Goal: Navigation & Orientation: Find specific page/section

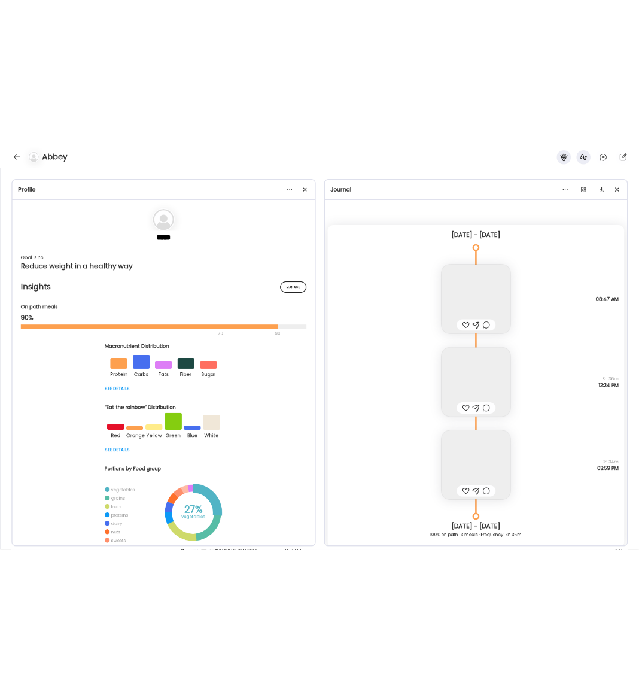
scroll to position [8094, 0]
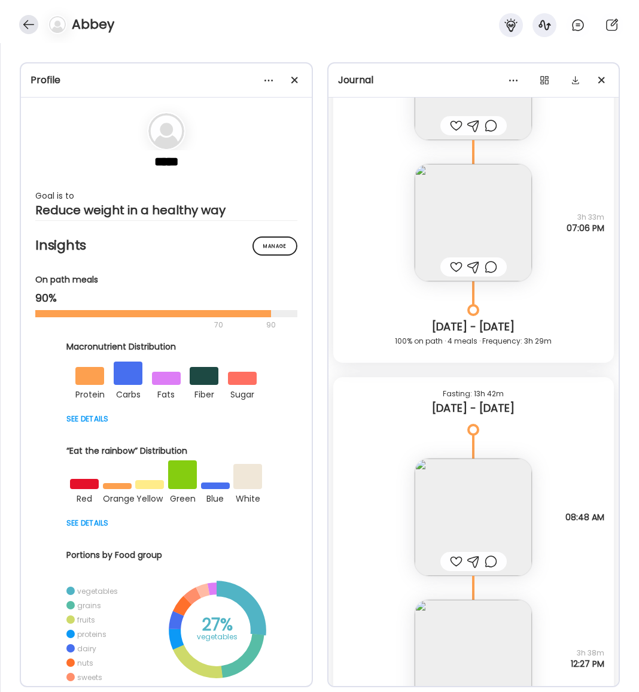
click at [26, 25] on div at bounding box center [28, 24] width 19 height 19
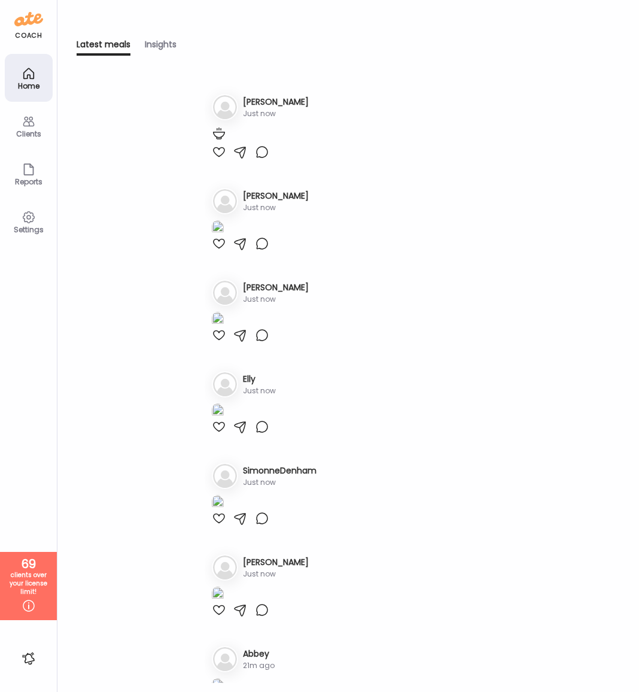
click at [30, 123] on icon at bounding box center [29, 121] width 14 height 14
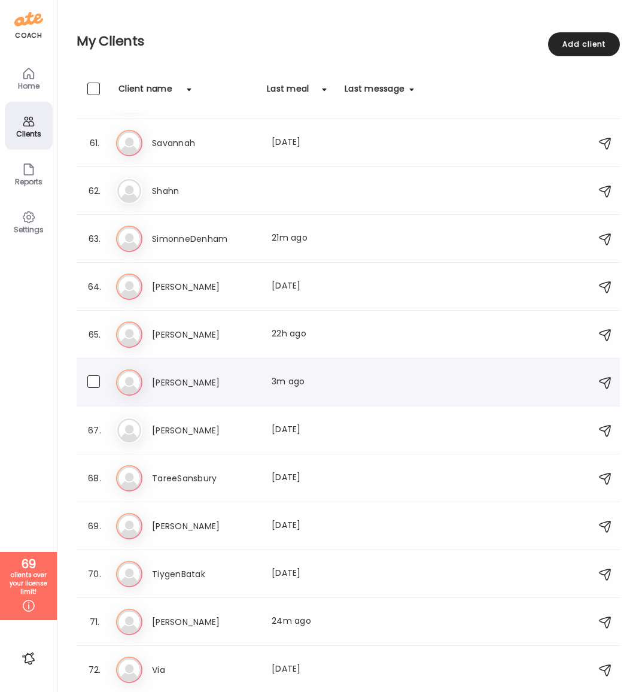
click at [172, 389] on h3 "[PERSON_NAME]" at bounding box center [204, 382] width 105 height 14
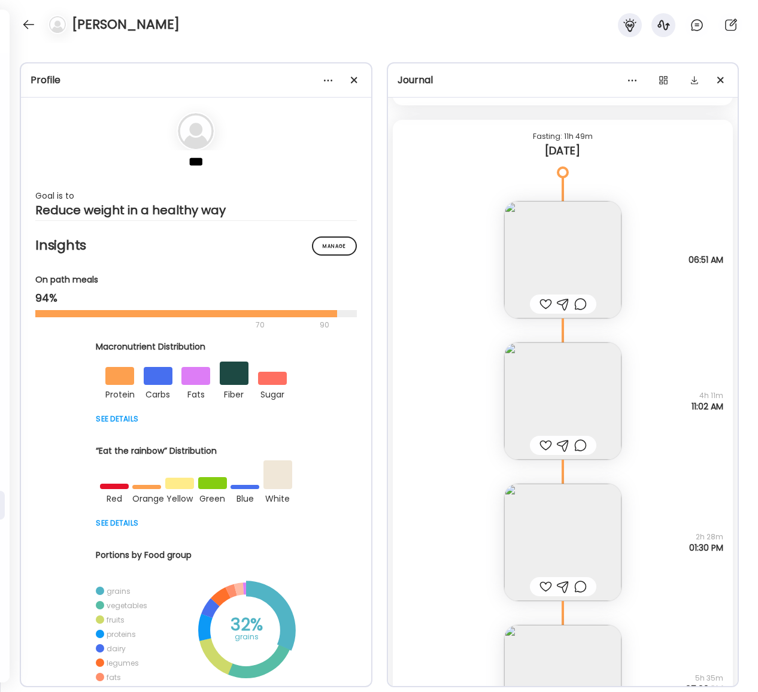
scroll to position [21720, 0]
click at [541, 394] on img at bounding box center [562, 400] width 117 height 117
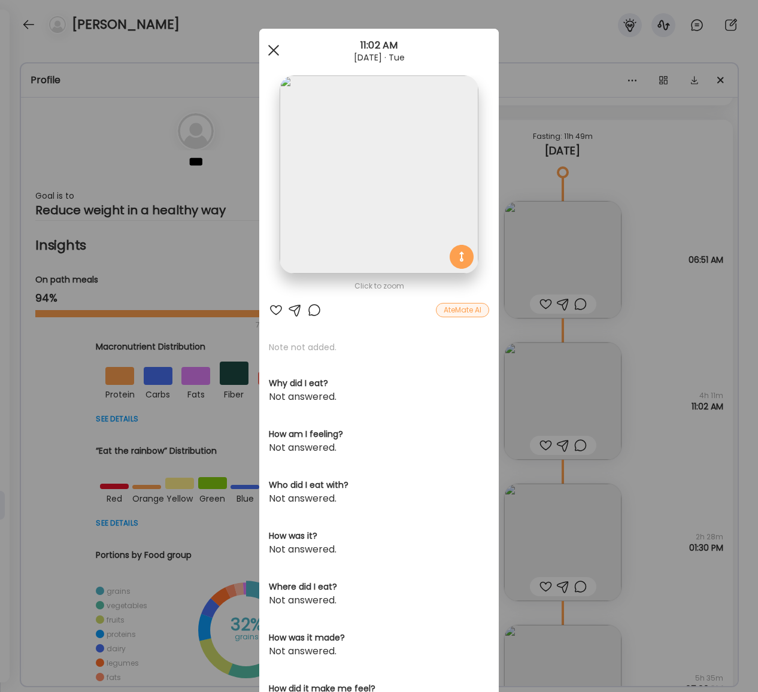
click at [275, 53] on span at bounding box center [273, 50] width 11 height 11
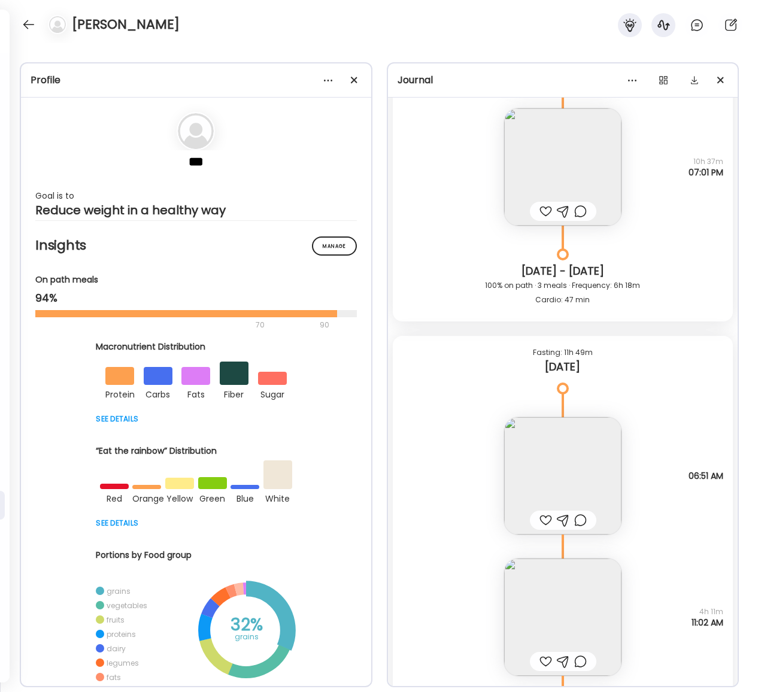
scroll to position [21501, 0]
click at [585, 479] on img at bounding box center [562, 478] width 117 height 117
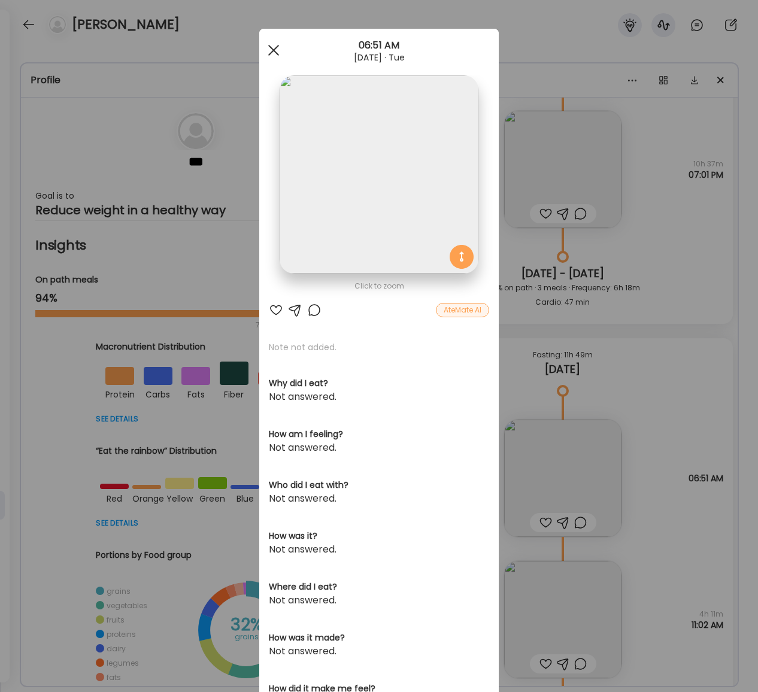
click at [266, 56] on div at bounding box center [274, 50] width 24 height 24
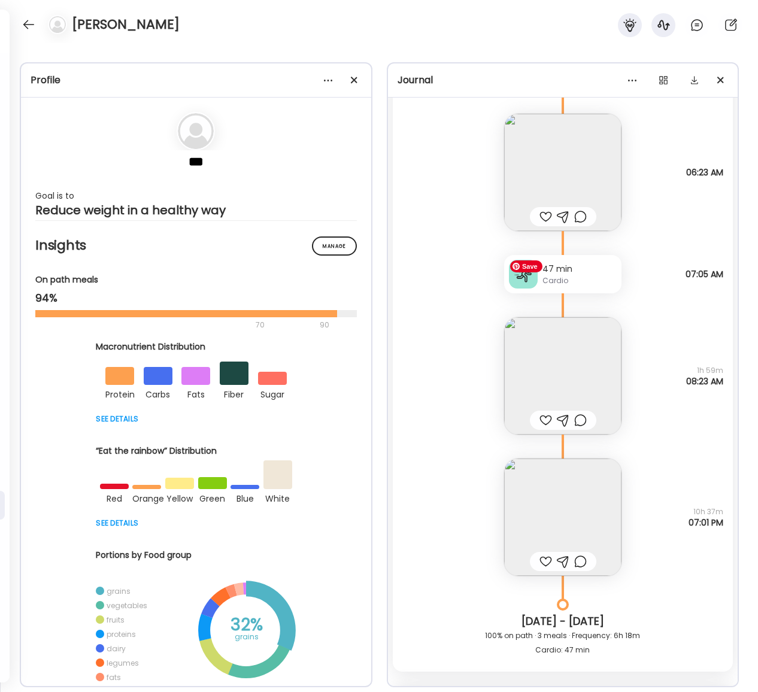
scroll to position [21117, 0]
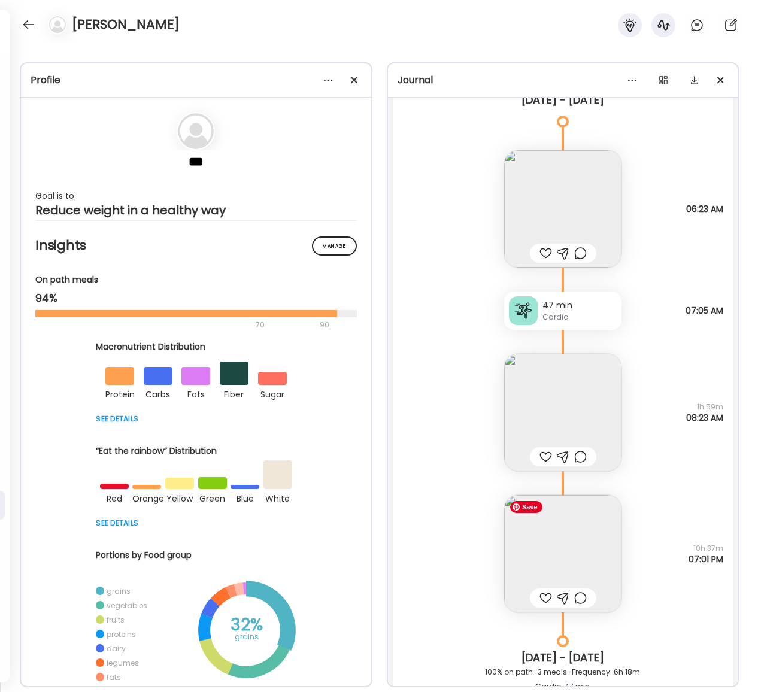
click at [561, 521] on img at bounding box center [562, 553] width 117 height 117
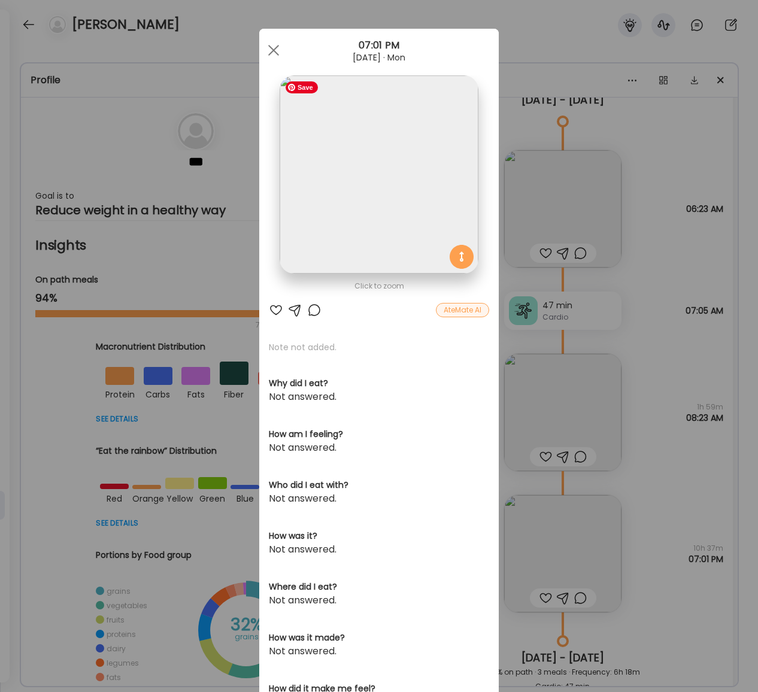
click at [345, 193] on img at bounding box center [379, 174] width 198 height 198
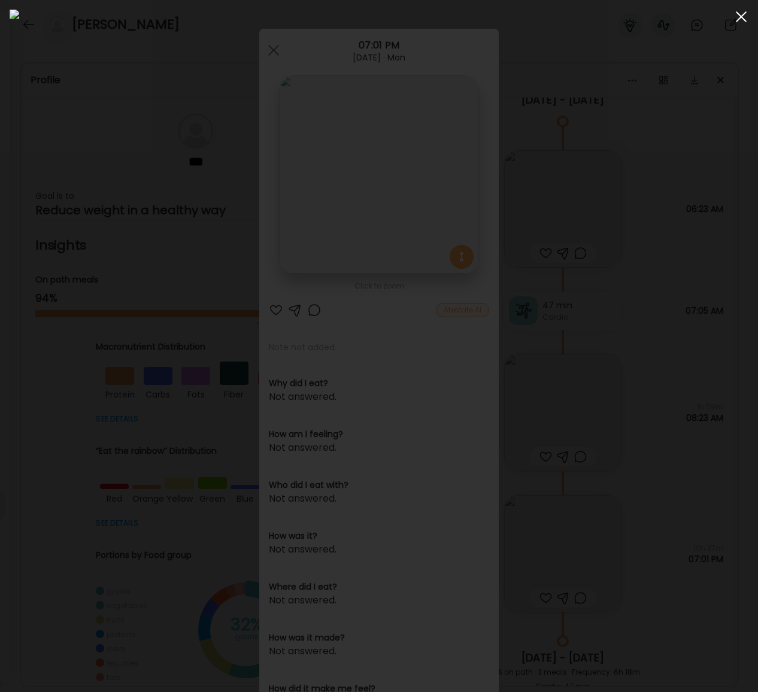
click at [745, 11] on span at bounding box center [741, 16] width 11 height 11
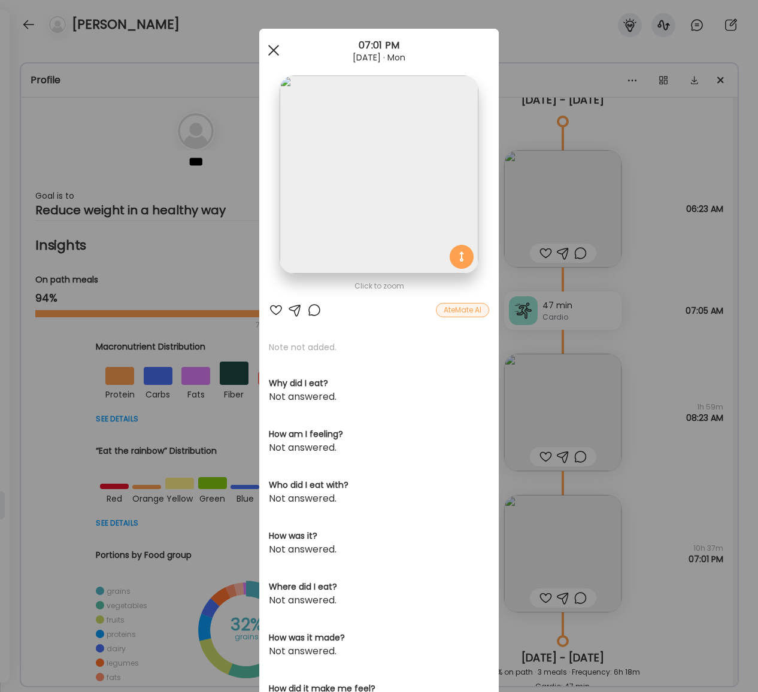
click at [269, 43] on div at bounding box center [274, 50] width 24 height 24
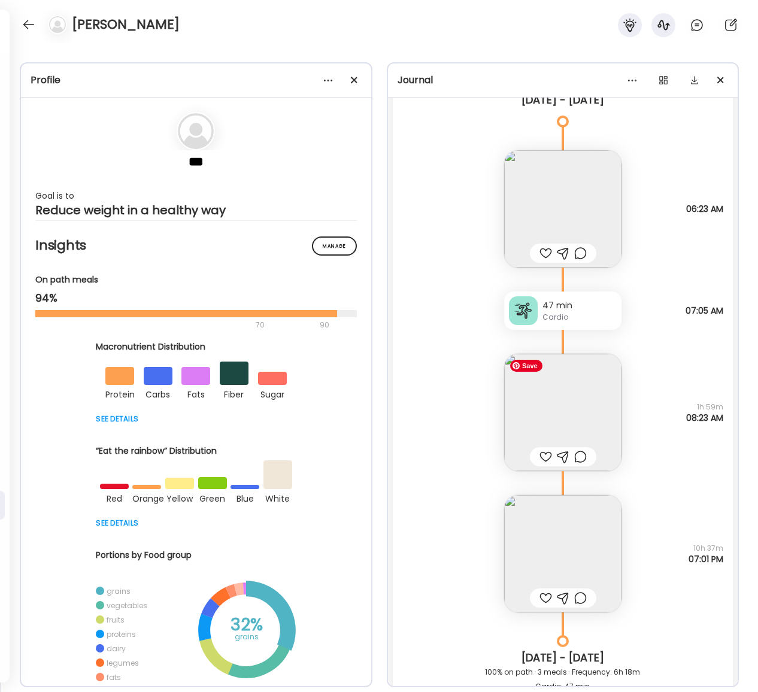
click at [527, 395] on img at bounding box center [562, 412] width 117 height 117
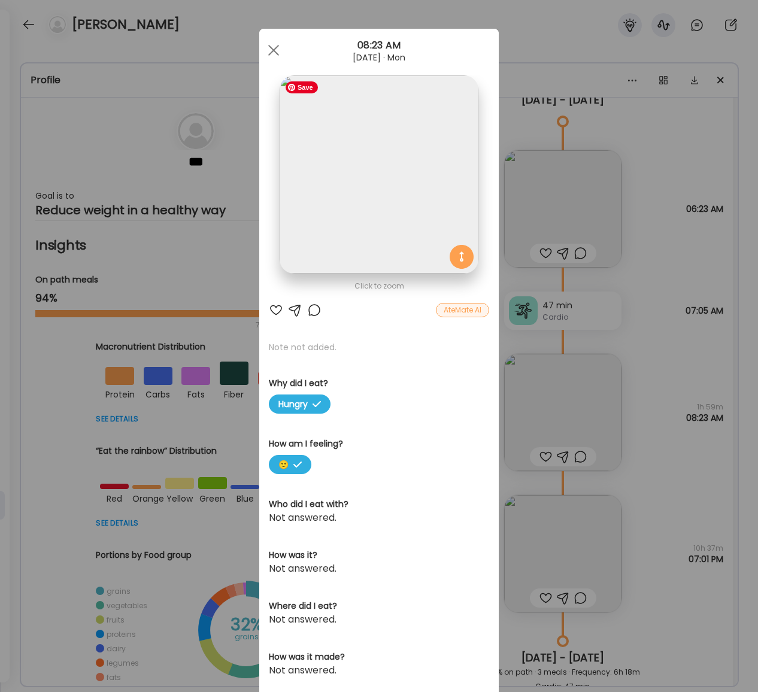
click at [369, 202] on img at bounding box center [379, 174] width 198 height 198
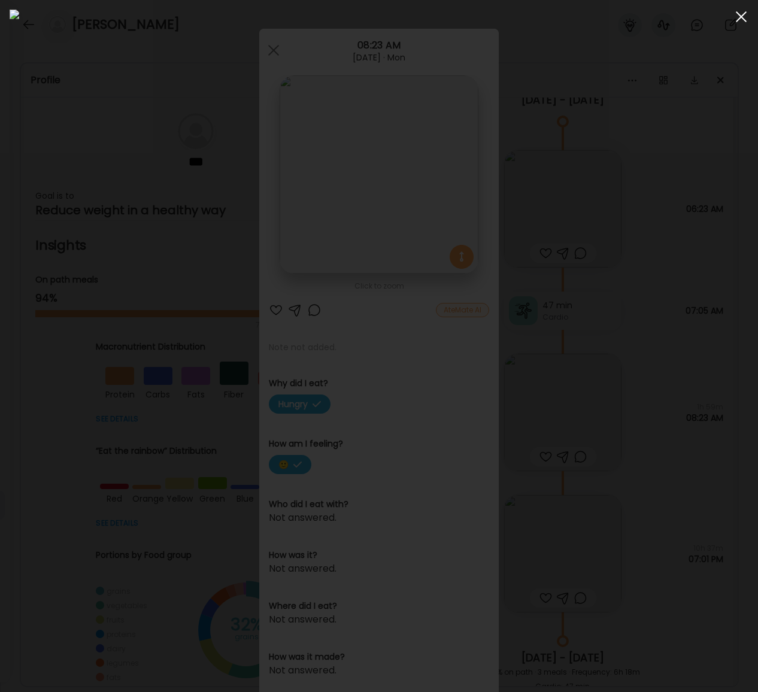
click at [742, 15] on span at bounding box center [741, 16] width 11 height 11
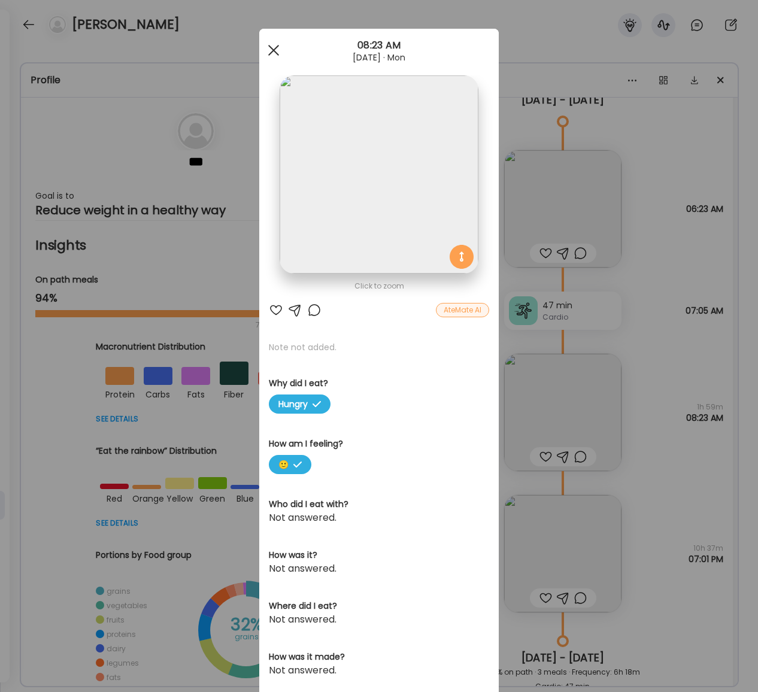
click at [274, 50] on span at bounding box center [273, 50] width 11 height 11
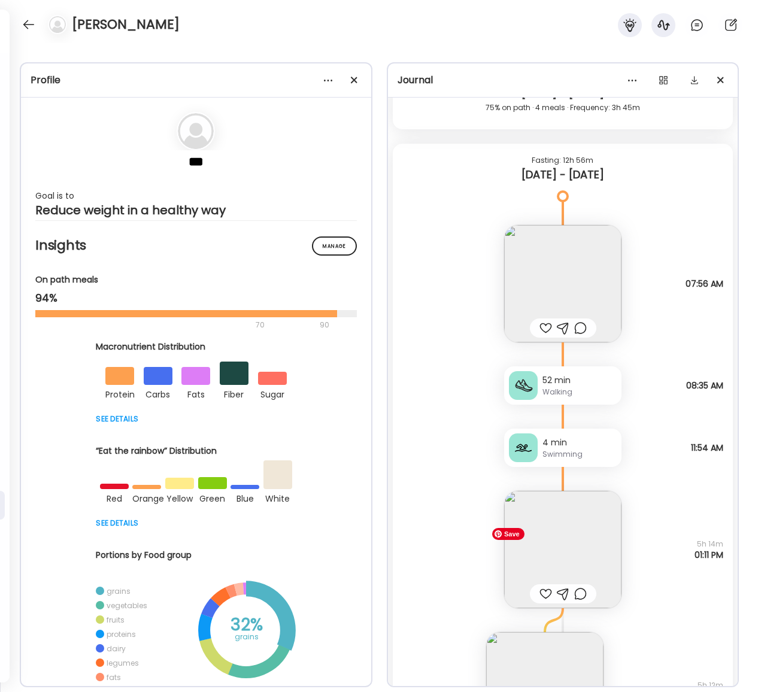
scroll to position [20223, 0]
click at [572, 553] on img at bounding box center [562, 549] width 117 height 117
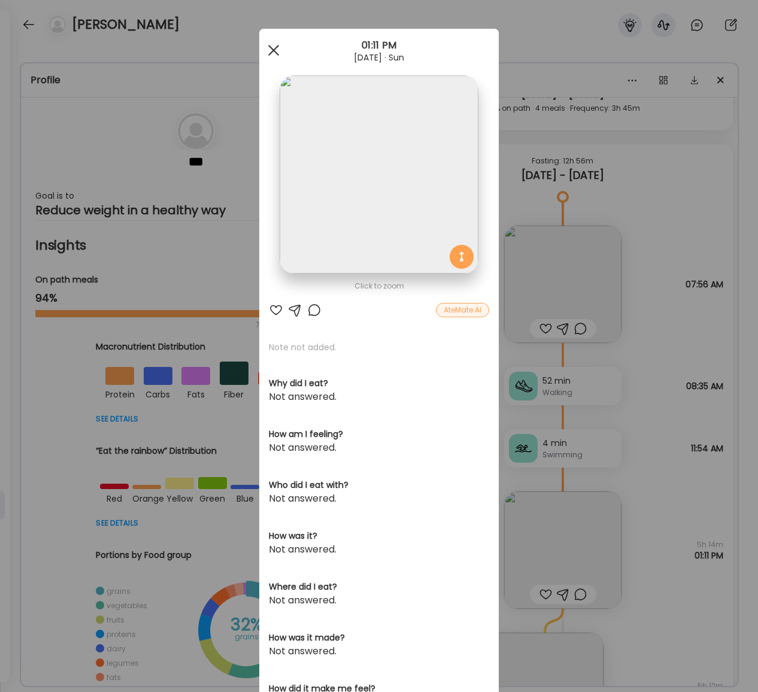
click at [281, 54] on div at bounding box center [274, 50] width 24 height 24
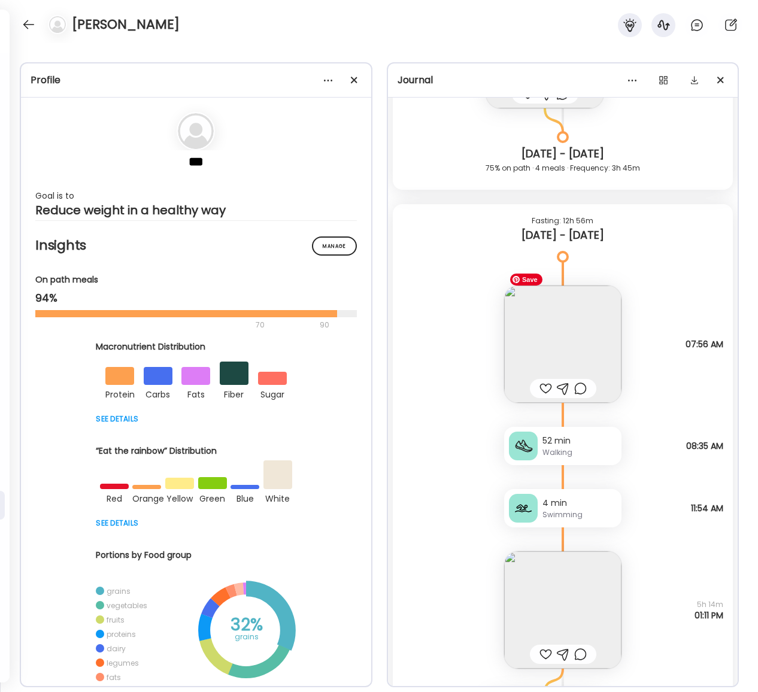
scroll to position [20162, 0]
click at [574, 319] on img at bounding box center [562, 344] width 117 height 117
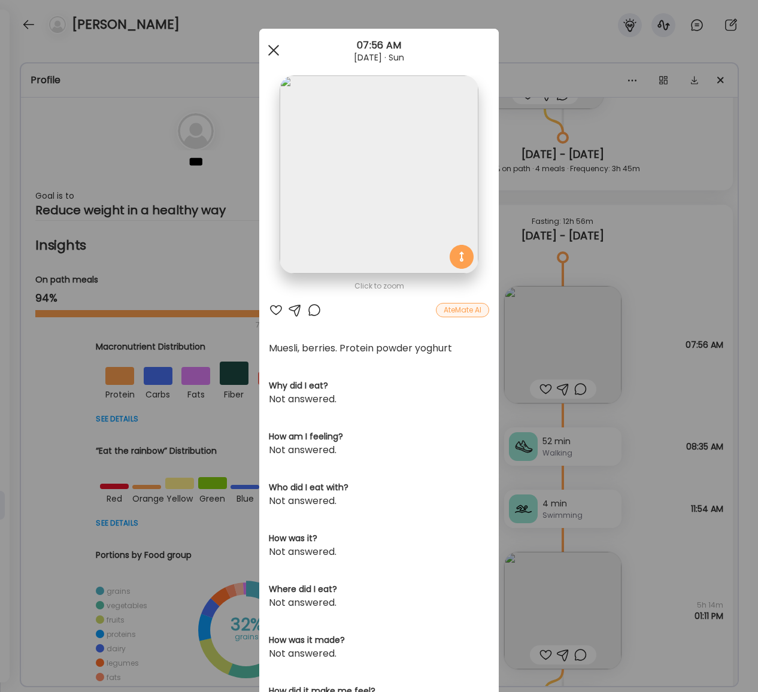
click at [277, 47] on div at bounding box center [274, 50] width 24 height 24
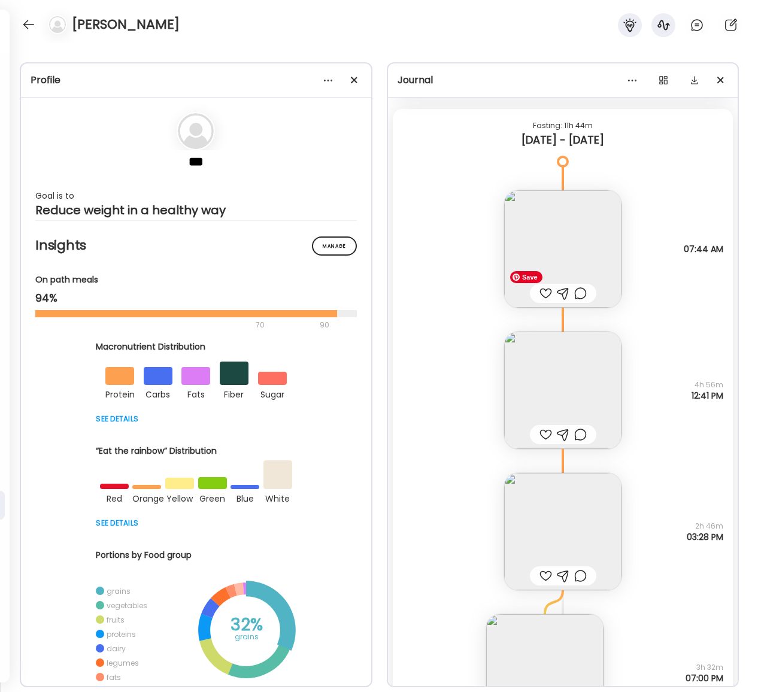
scroll to position [19531, 0]
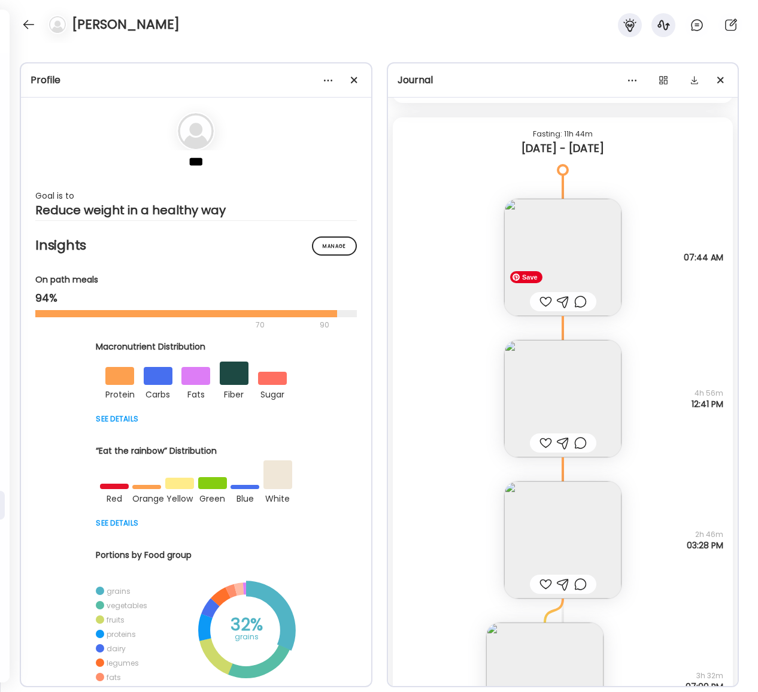
click at [567, 400] on img at bounding box center [562, 398] width 117 height 117
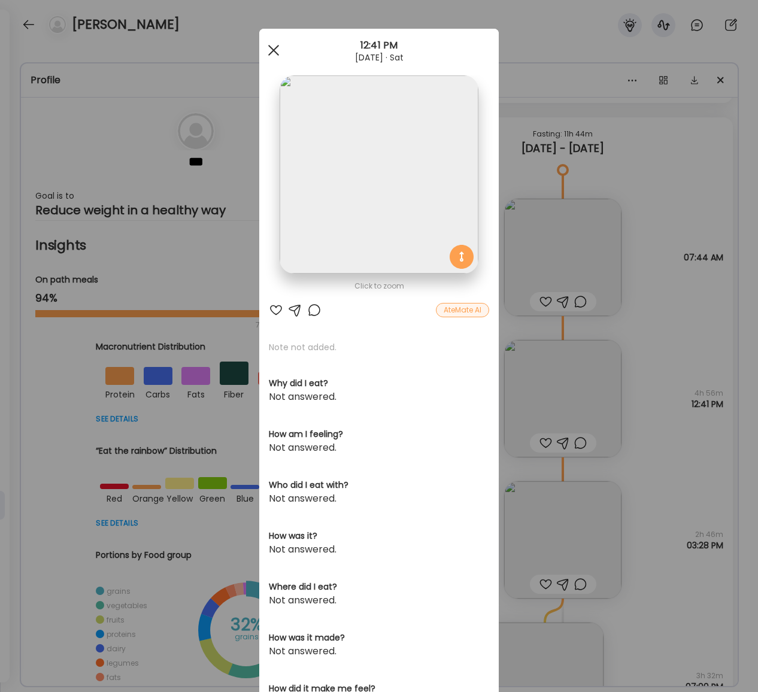
click at [271, 51] on span at bounding box center [273, 50] width 11 height 11
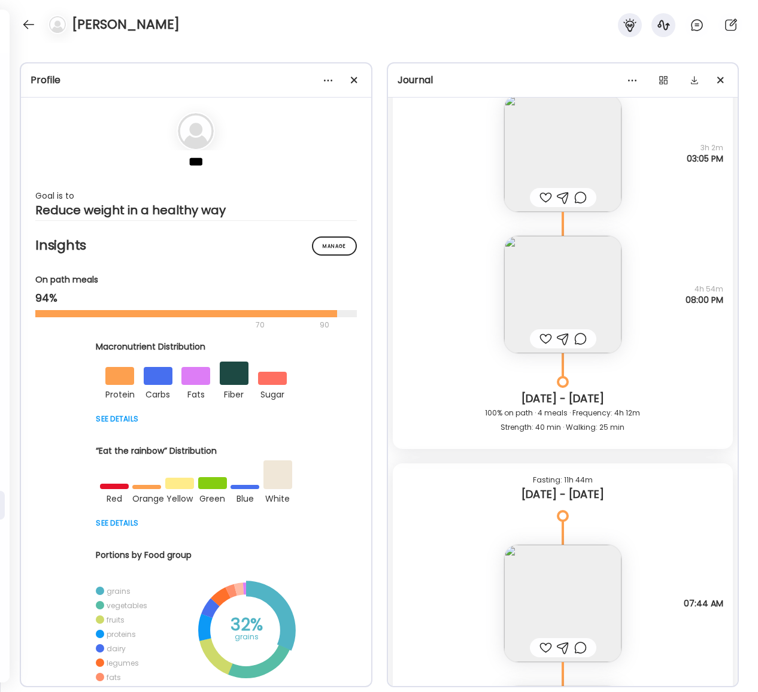
scroll to position [19002, 0]
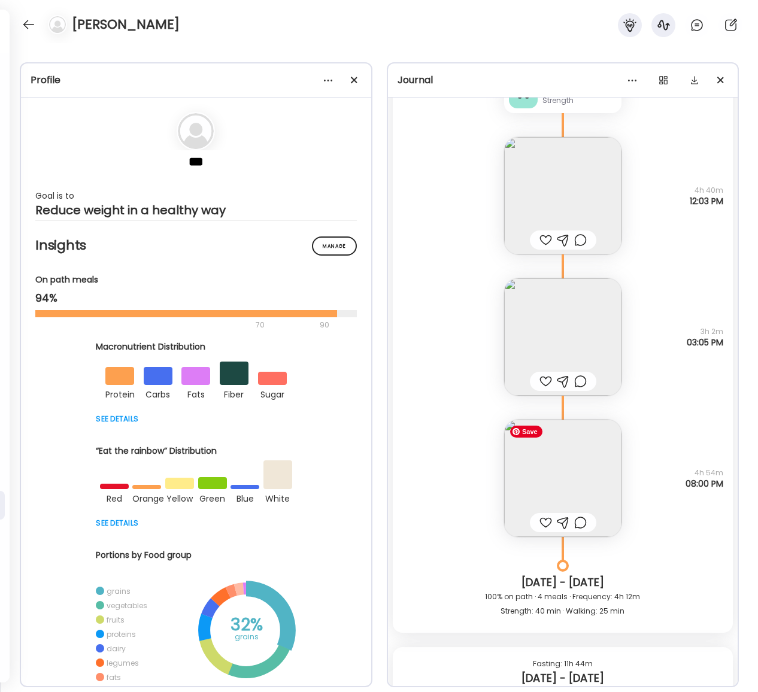
click at [567, 451] on img at bounding box center [562, 478] width 117 height 117
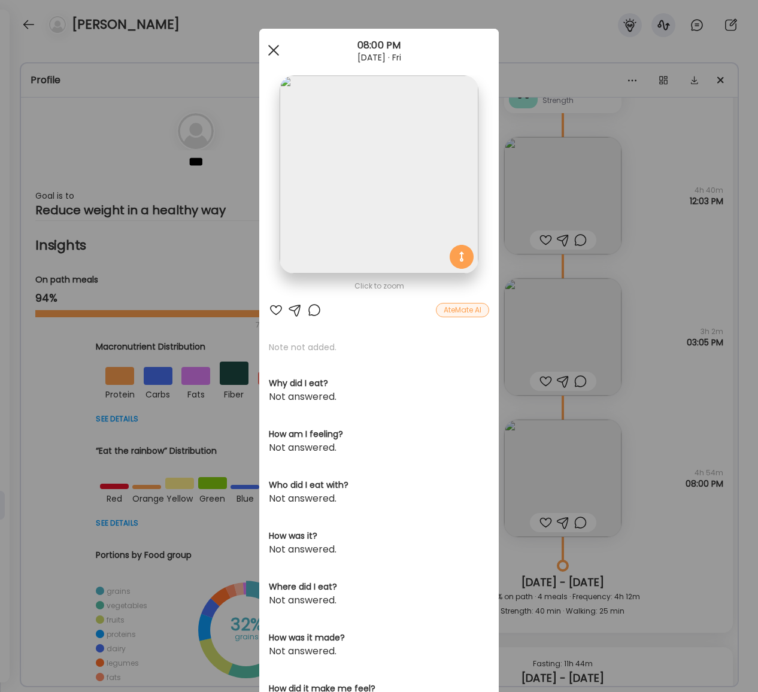
click at [274, 51] on span at bounding box center [273, 50] width 11 height 11
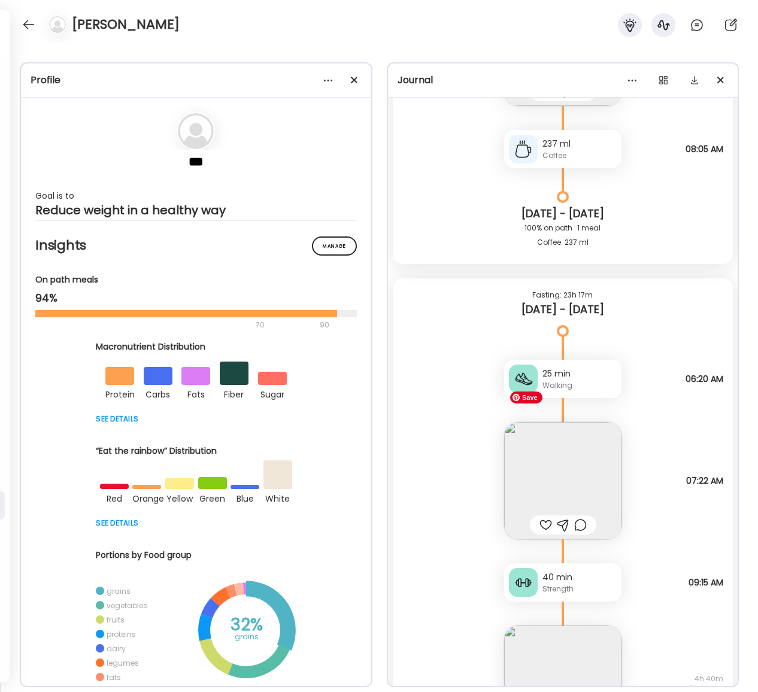
scroll to position [18512, 0]
click at [570, 463] on img at bounding box center [562, 481] width 117 height 117
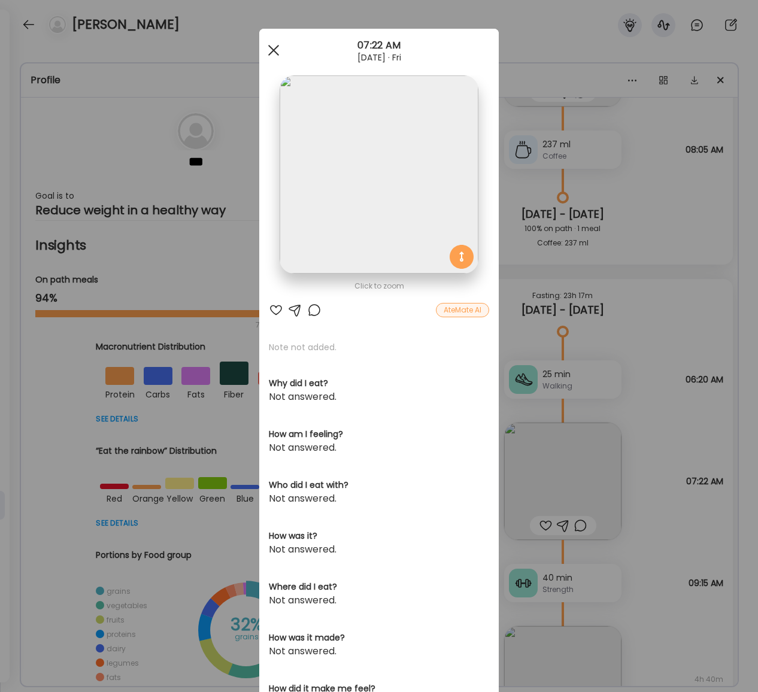
click at [278, 51] on div at bounding box center [274, 50] width 24 height 24
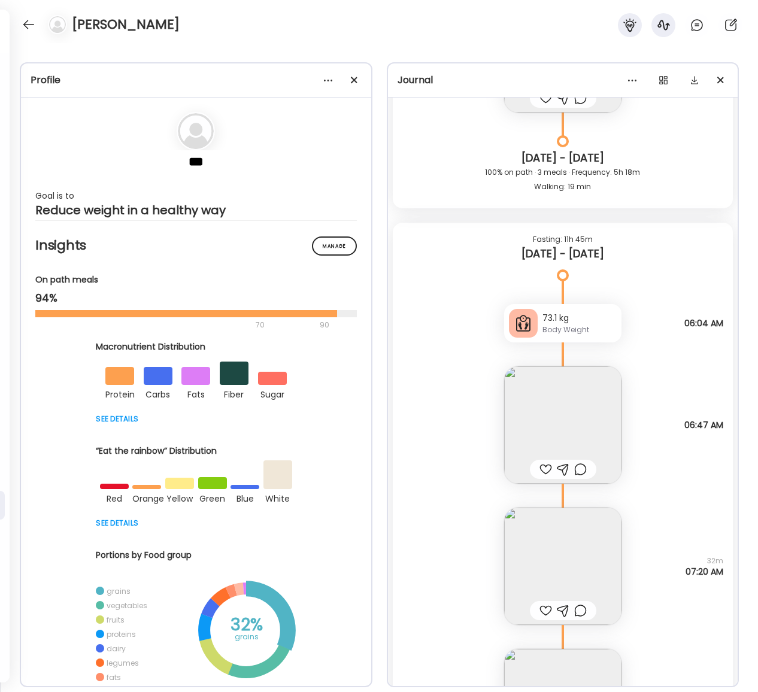
scroll to position [14183, 0]
click at [530, 427] on img at bounding box center [562, 426] width 117 height 117
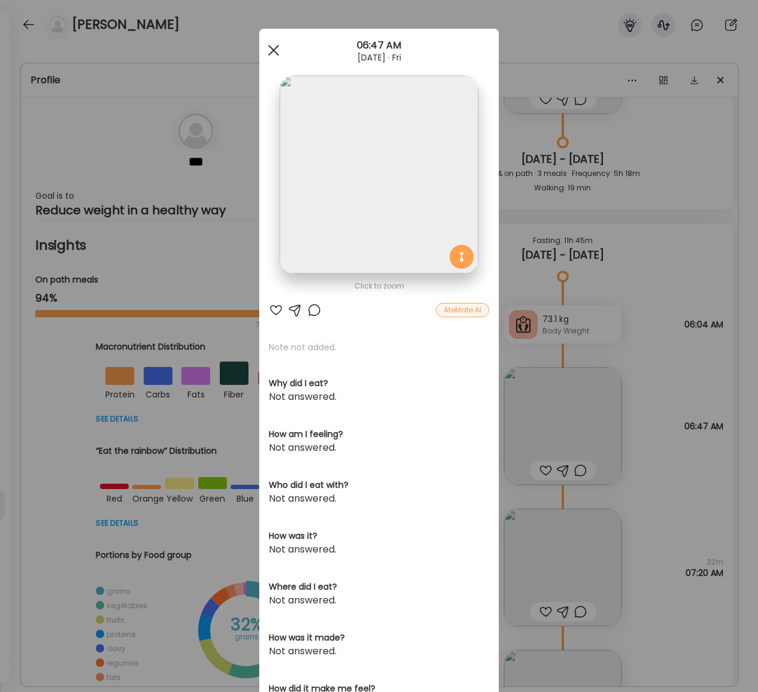
click at [271, 54] on div at bounding box center [274, 50] width 24 height 24
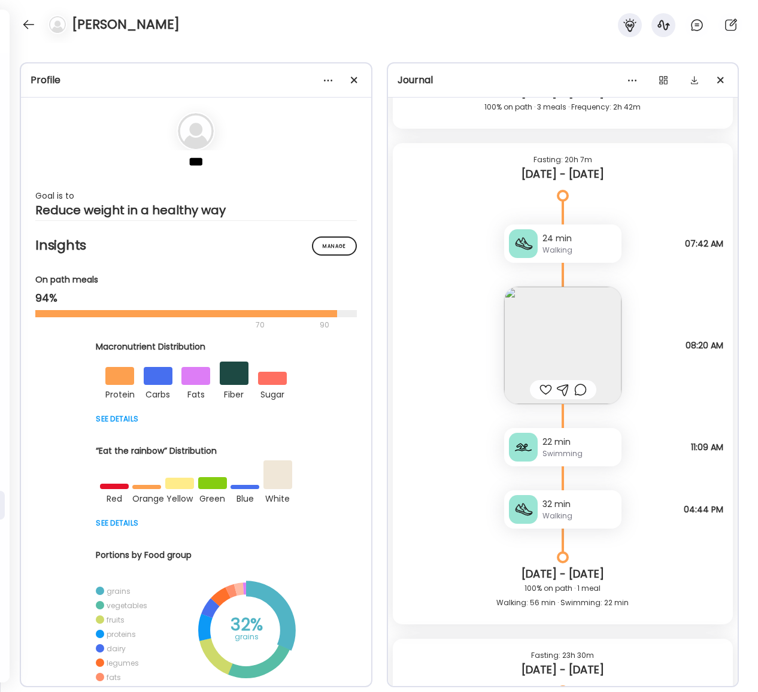
scroll to position [15066, 0]
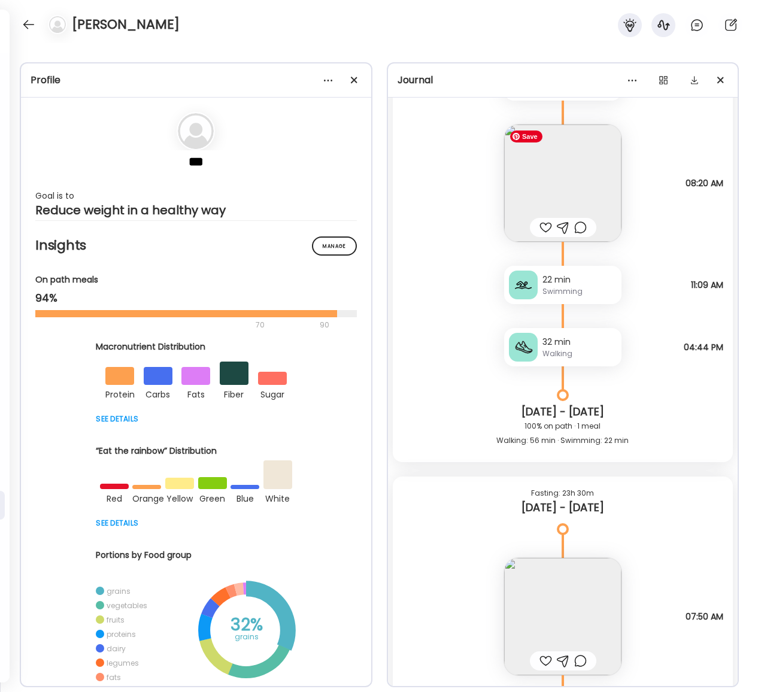
click at [576, 172] on img at bounding box center [562, 183] width 117 height 117
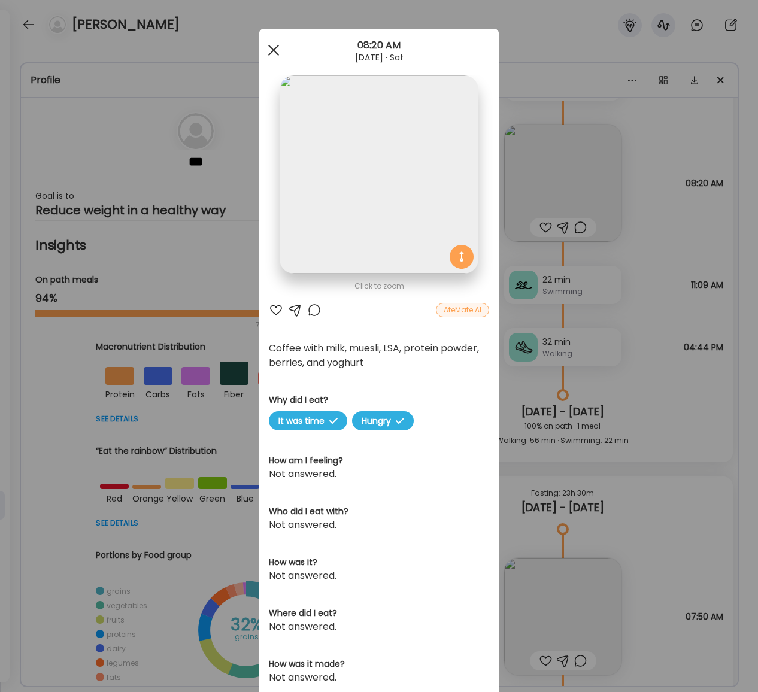
click at [277, 50] on div at bounding box center [274, 50] width 24 height 24
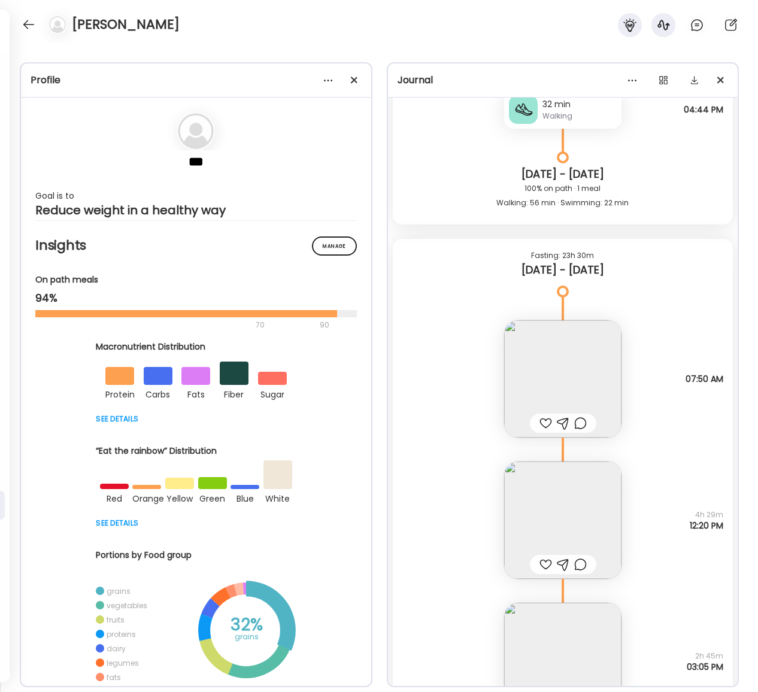
scroll to position [15481, 0]
